Goal: Task Accomplishment & Management: Use online tool/utility

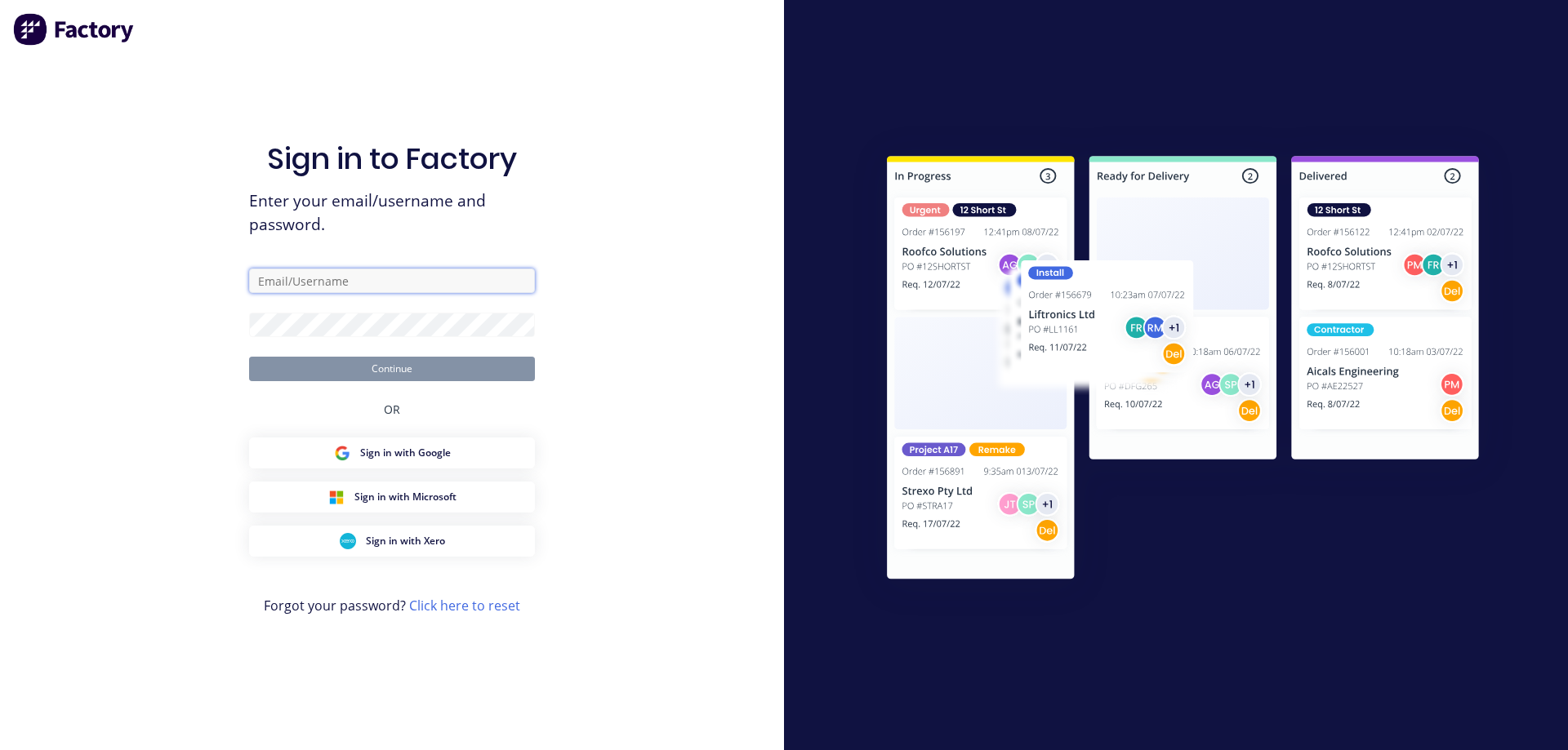
type input "[EMAIL_ADDRESS][DOMAIN_NAME]"
click at [432, 375] on button "Continue" at bounding box center [392, 369] width 286 height 24
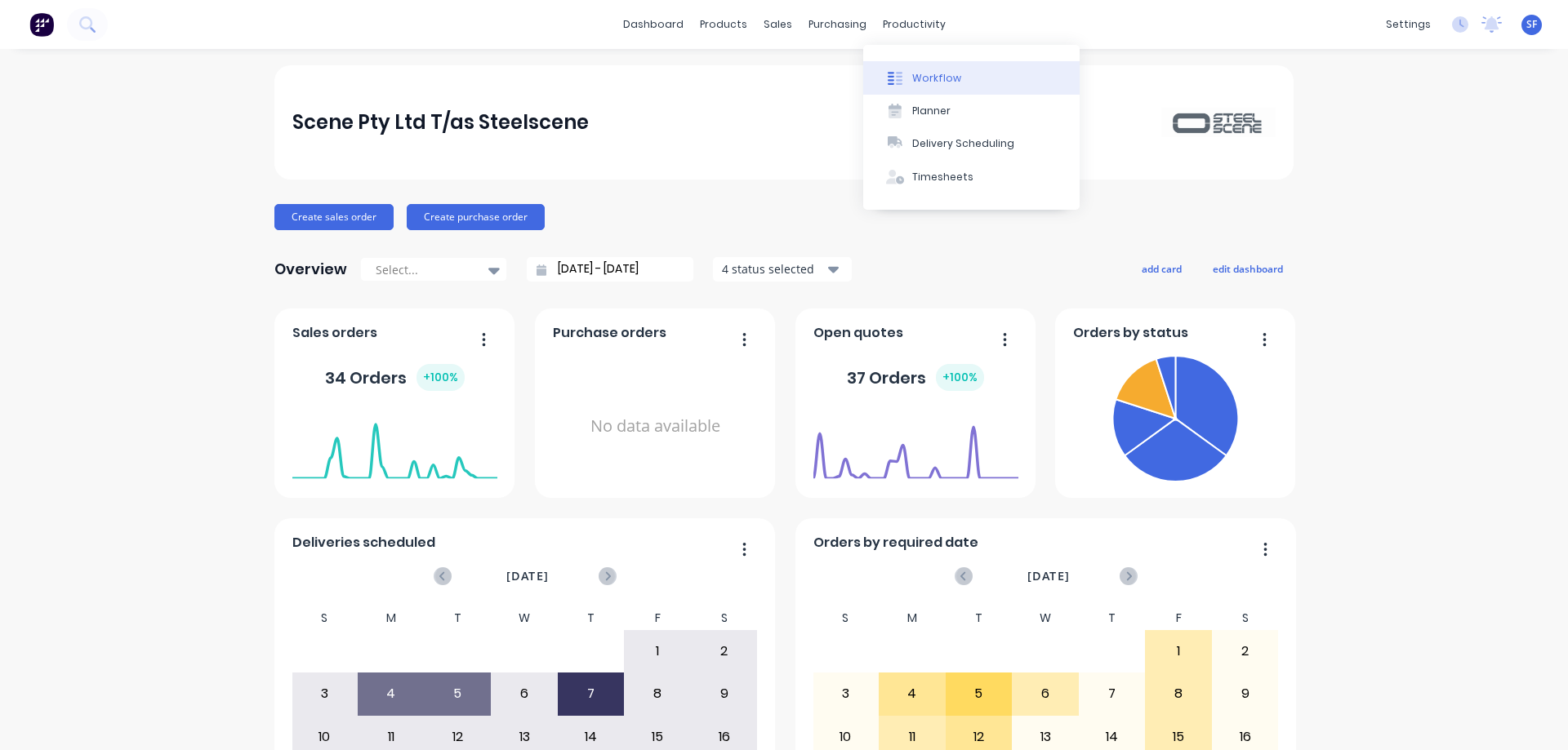
click at [942, 79] on div "Workflow" at bounding box center [936, 77] width 49 height 15
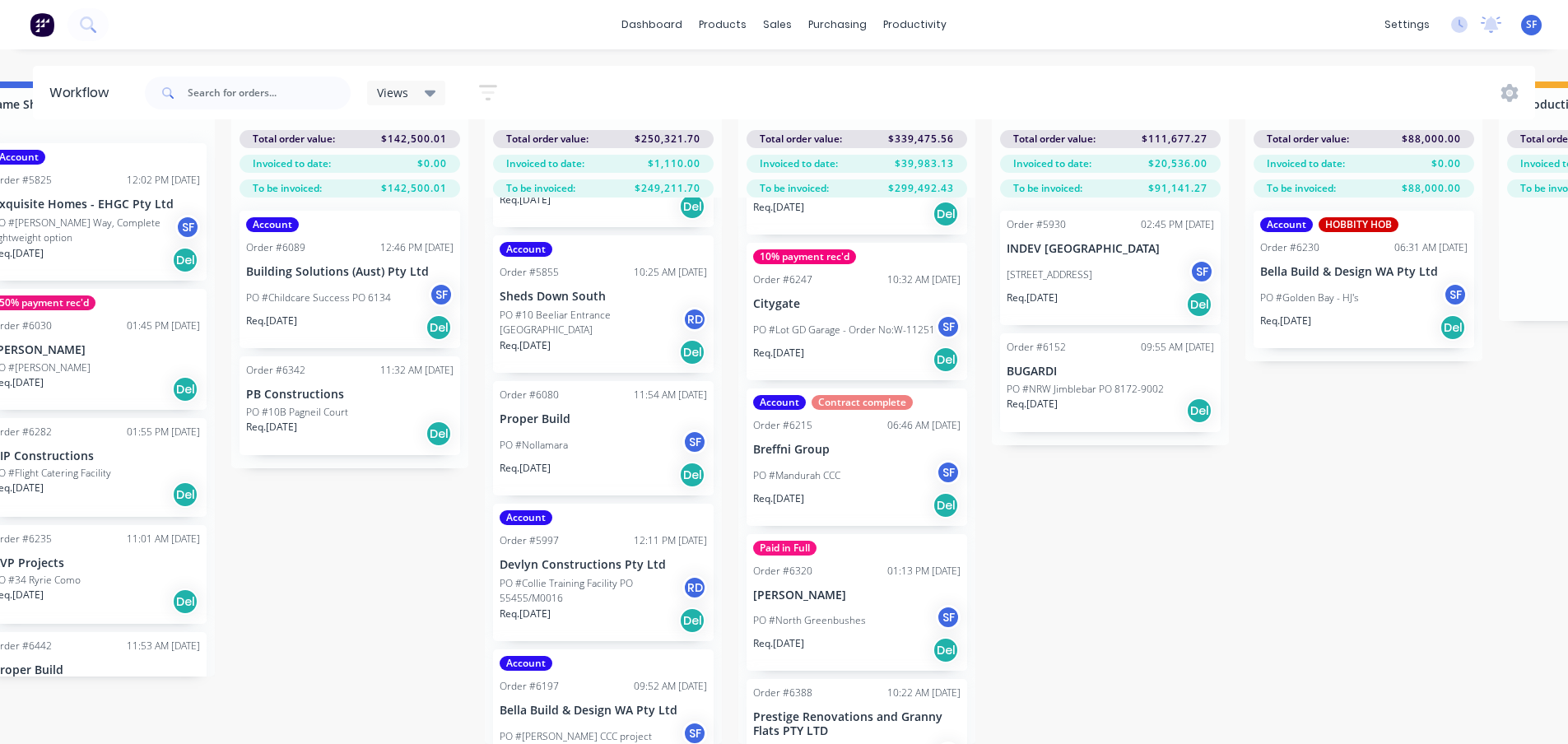
scroll to position [659, 0]
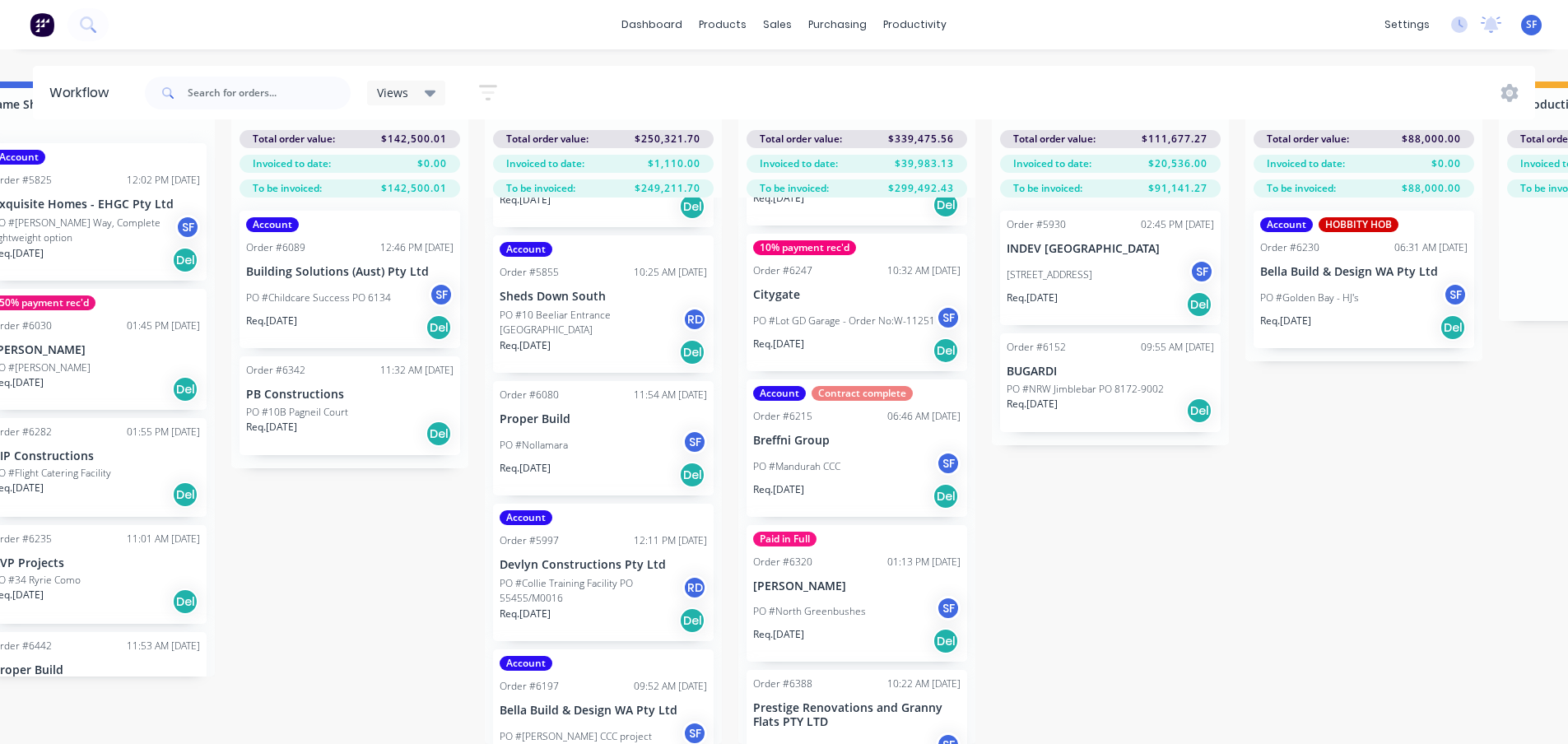
click at [774, 490] on div "Req. [DATE] Del" at bounding box center [857, 497] width 208 height 28
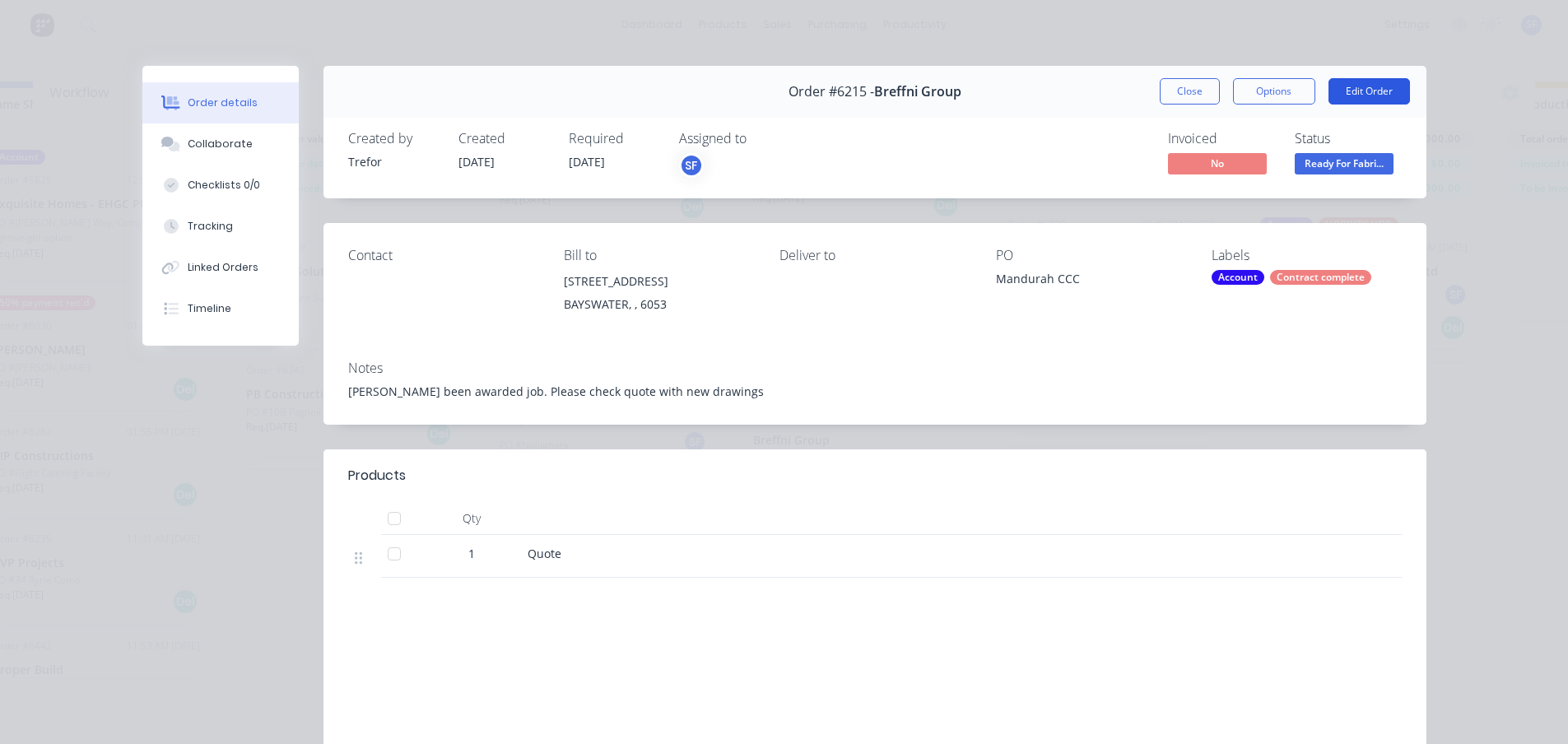
click at [1357, 87] on button "Edit Order" at bounding box center [1369, 91] width 82 height 26
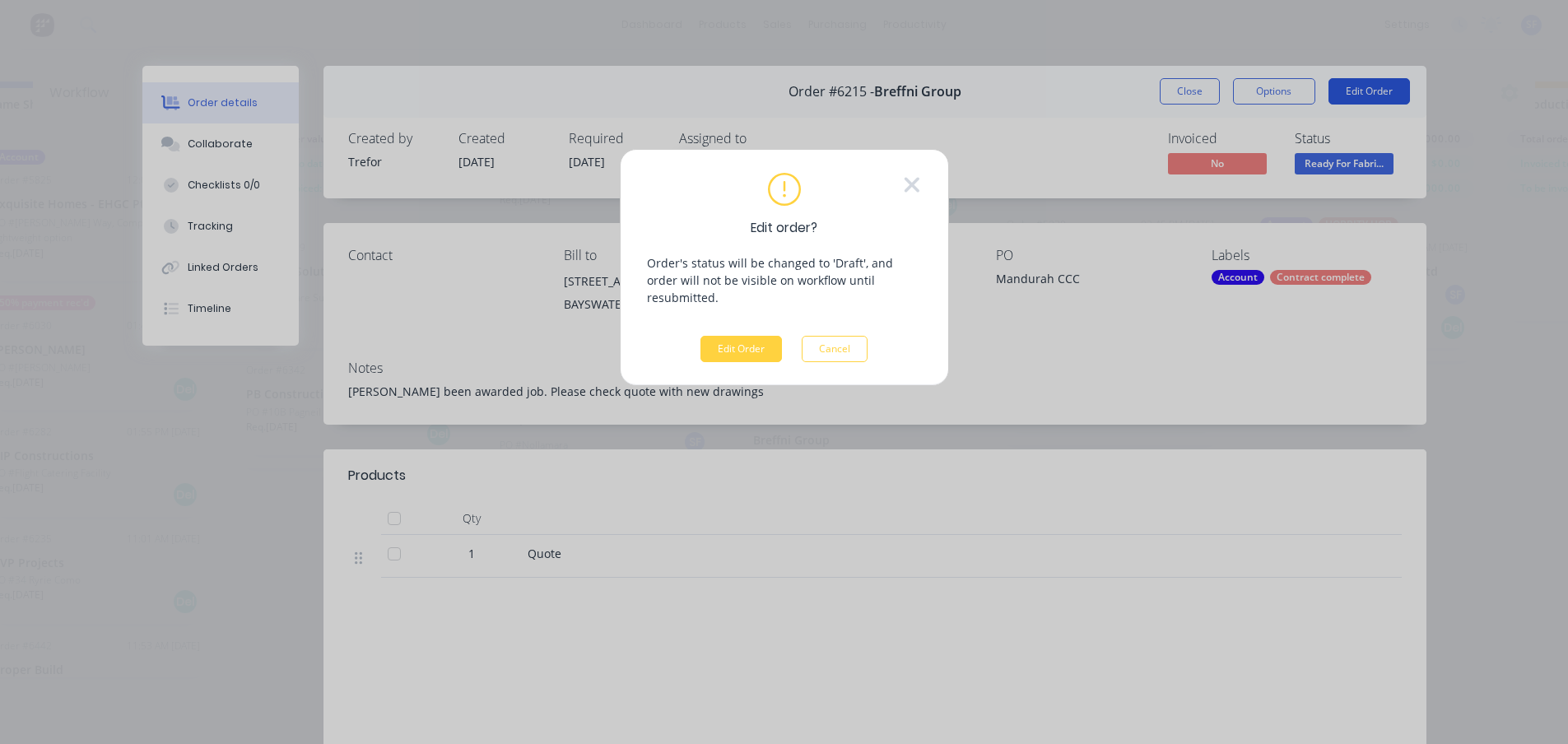
scroll to position [58, 1579]
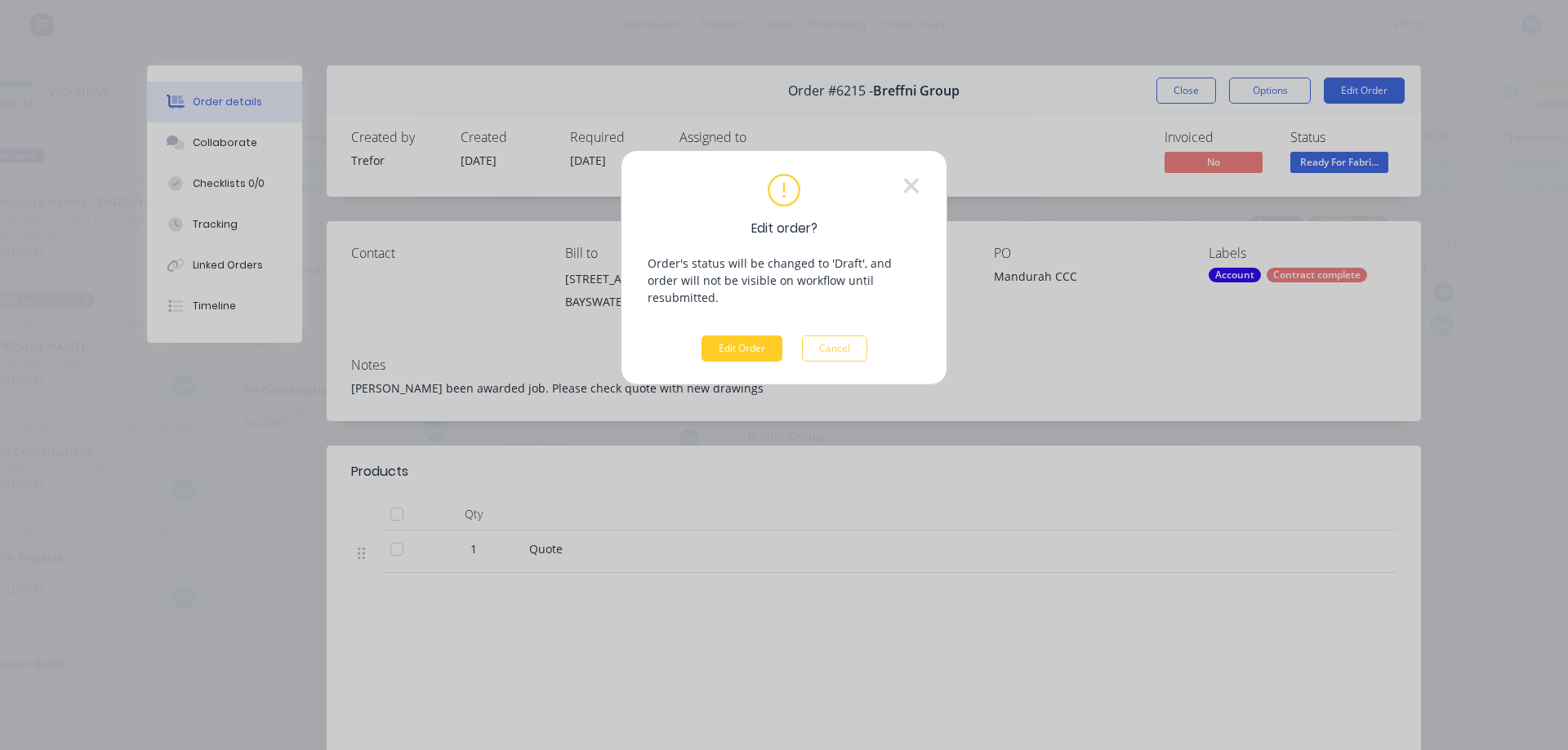
click at [726, 336] on button "Edit Order" at bounding box center [742, 349] width 81 height 26
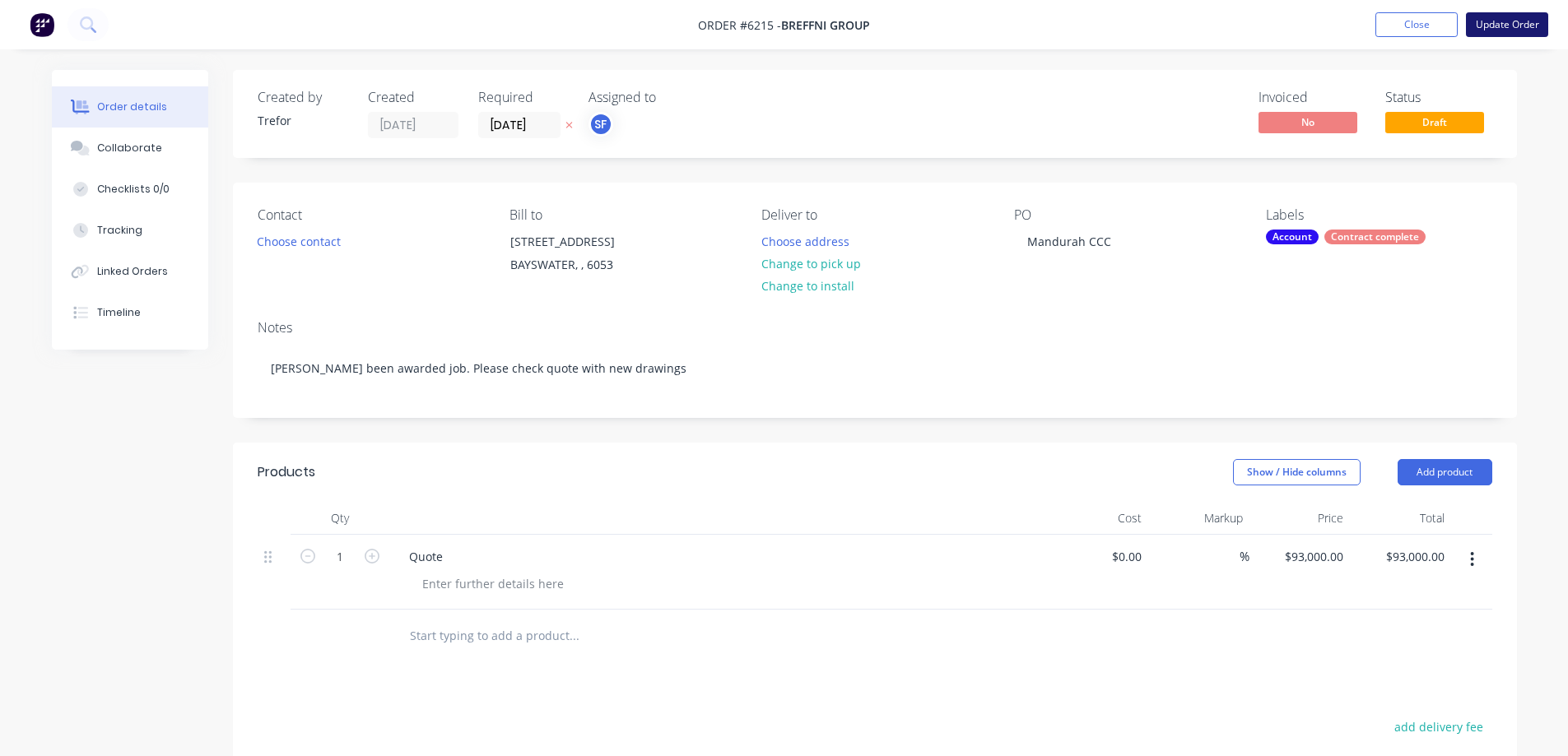
click at [1502, 29] on button "Update Order" at bounding box center [1507, 24] width 82 height 24
